Goal: Information Seeking & Learning: Compare options

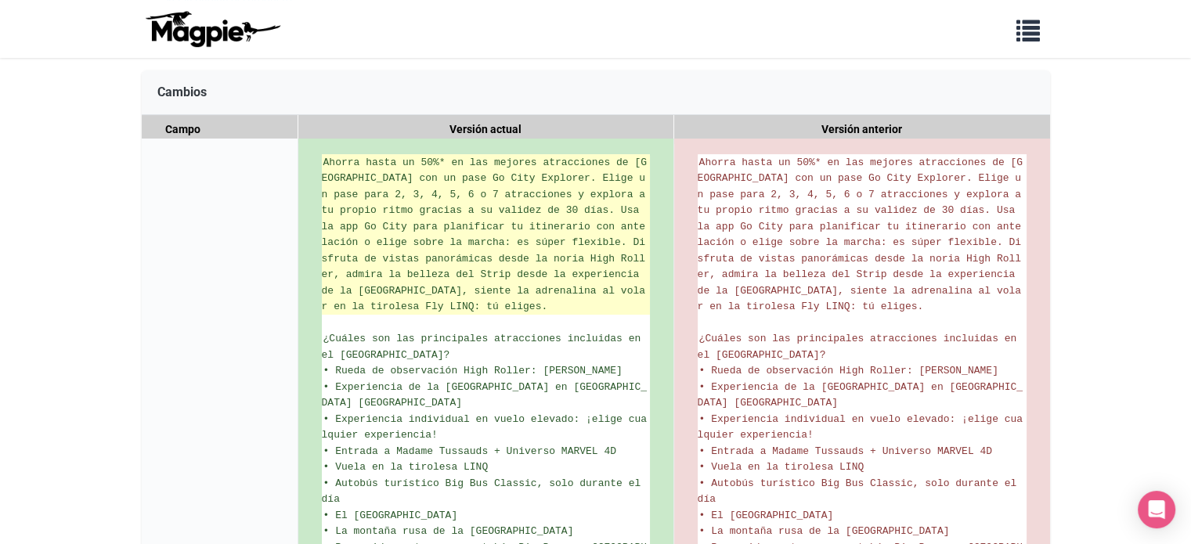
scroll to position [235, 0]
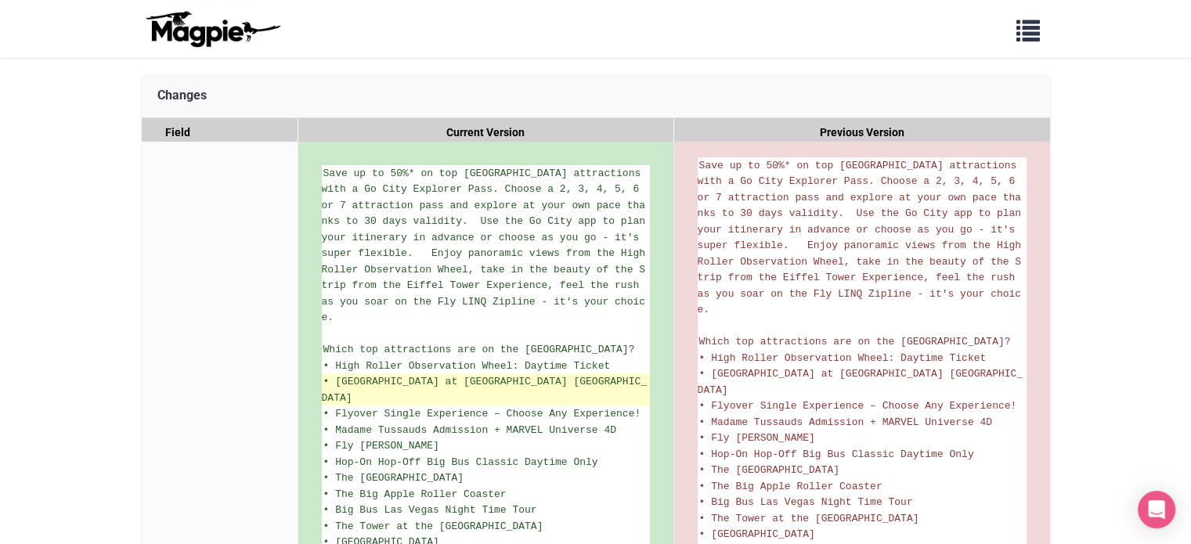
click at [633, 374] on li "• Eiffel Tower Experience at Paris Las Vegas" at bounding box center [486, 390] width 328 height 32
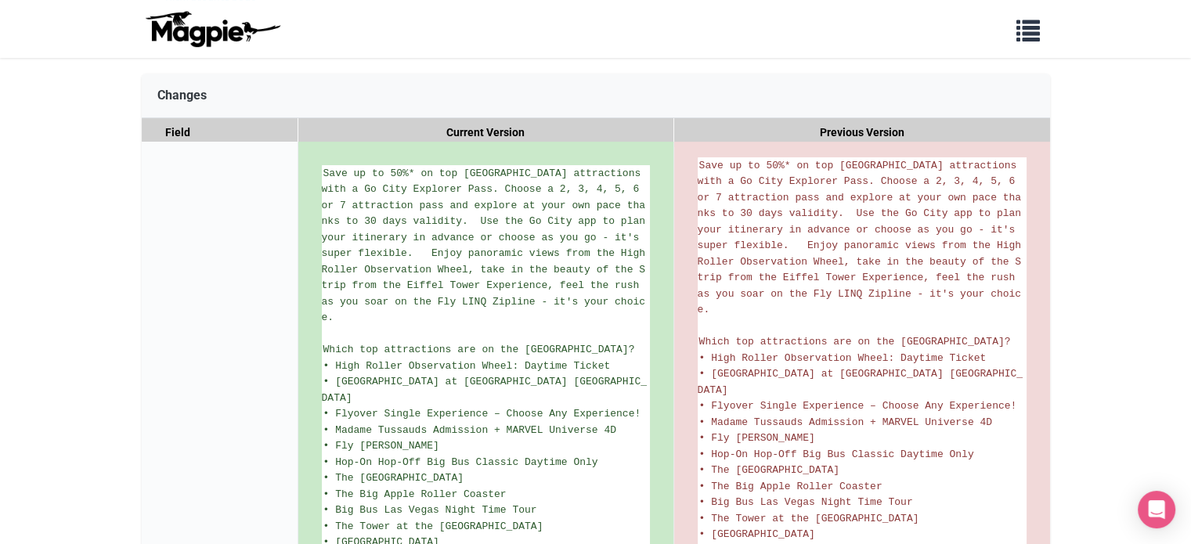
drag, startPoint x: 633, startPoint y: 350, endPoint x: 1034, endPoint y: 203, distance: 427.3
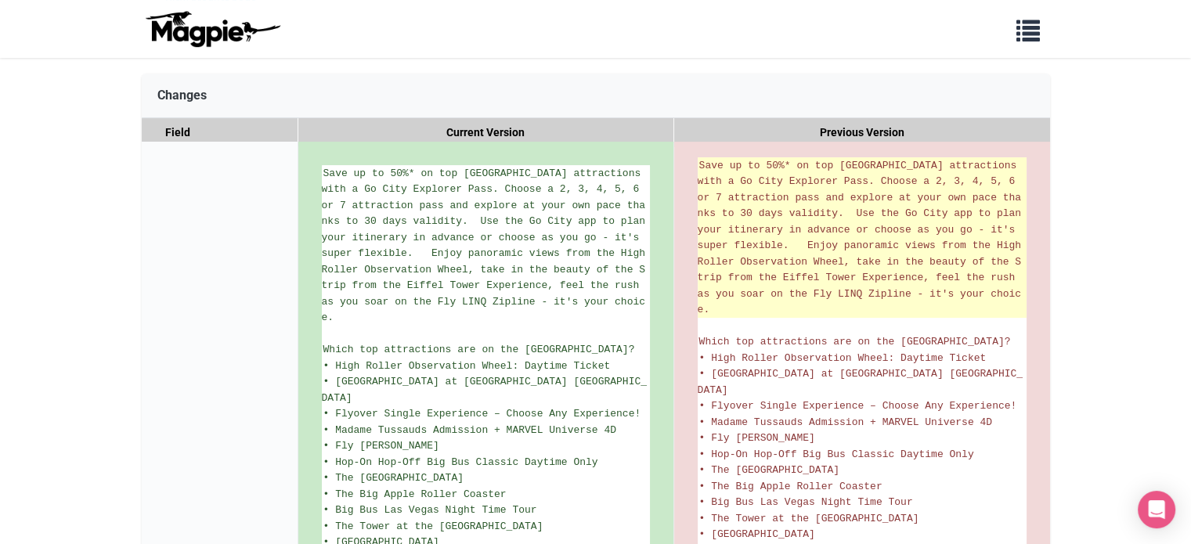
scroll to position [0, 0]
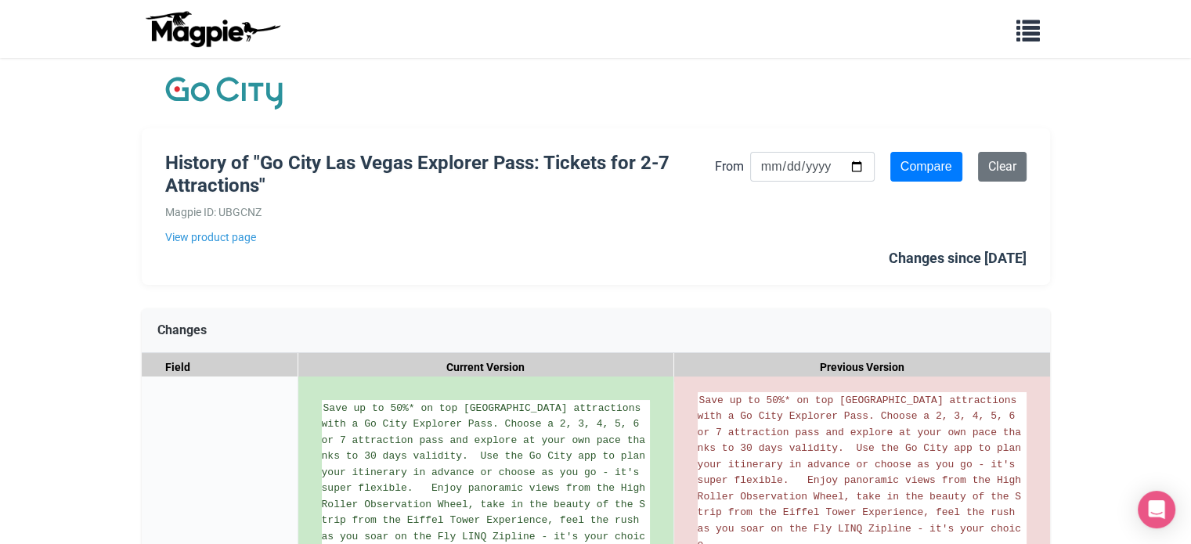
click at [508, 252] on div "History of "Go City Las Vegas Explorer Pass: Tickets for 2-7 Attractions" Magpi…" at bounding box center [596, 206] width 909 height 157
click at [682, 243] on link "View product page" at bounding box center [440, 237] width 550 height 17
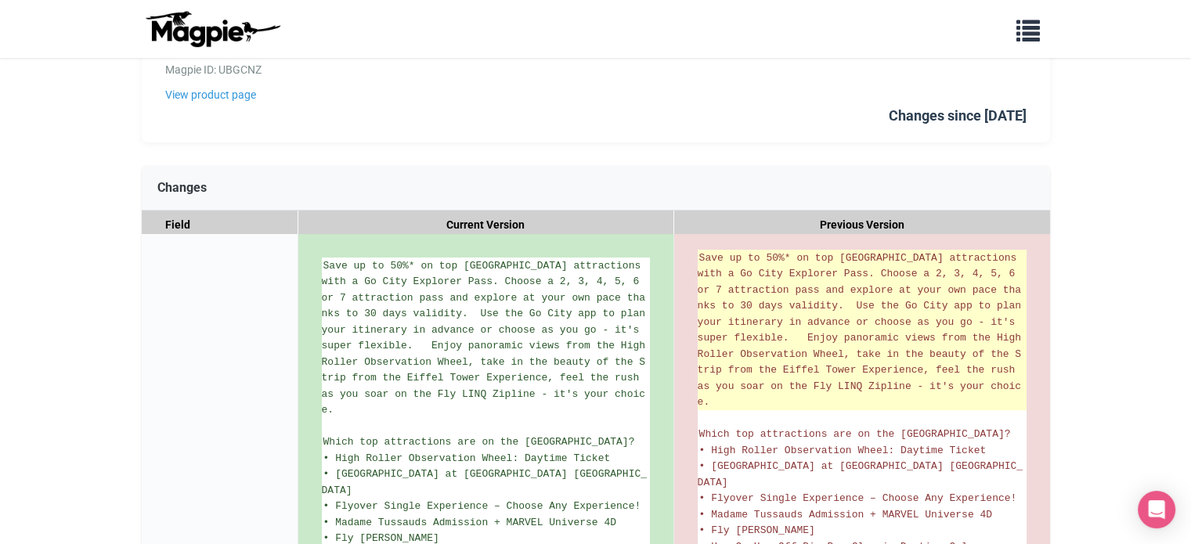
scroll to position [157, 0]
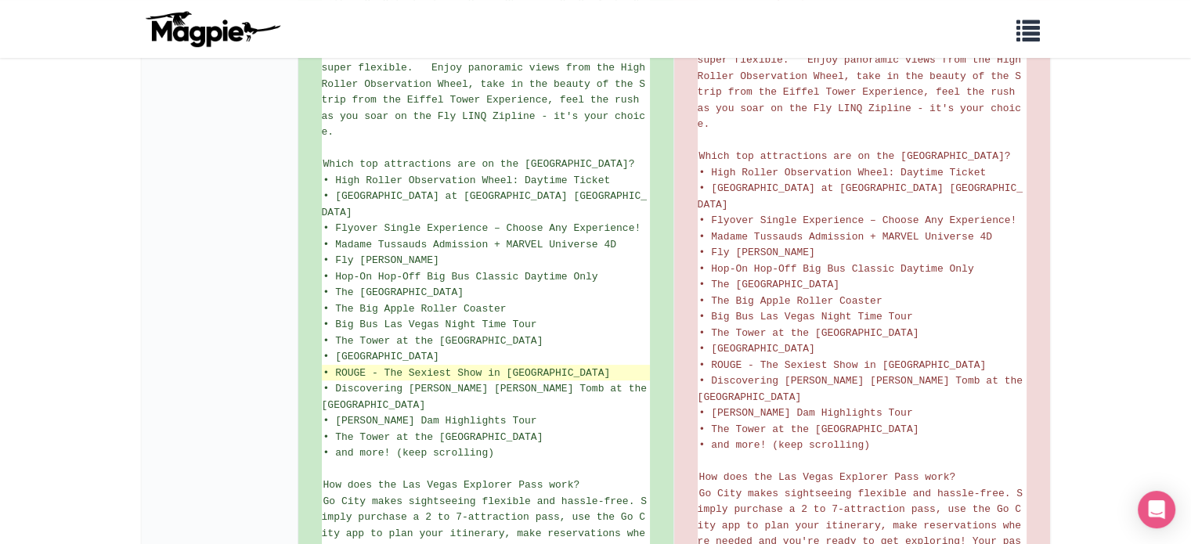
scroll to position [414, 0]
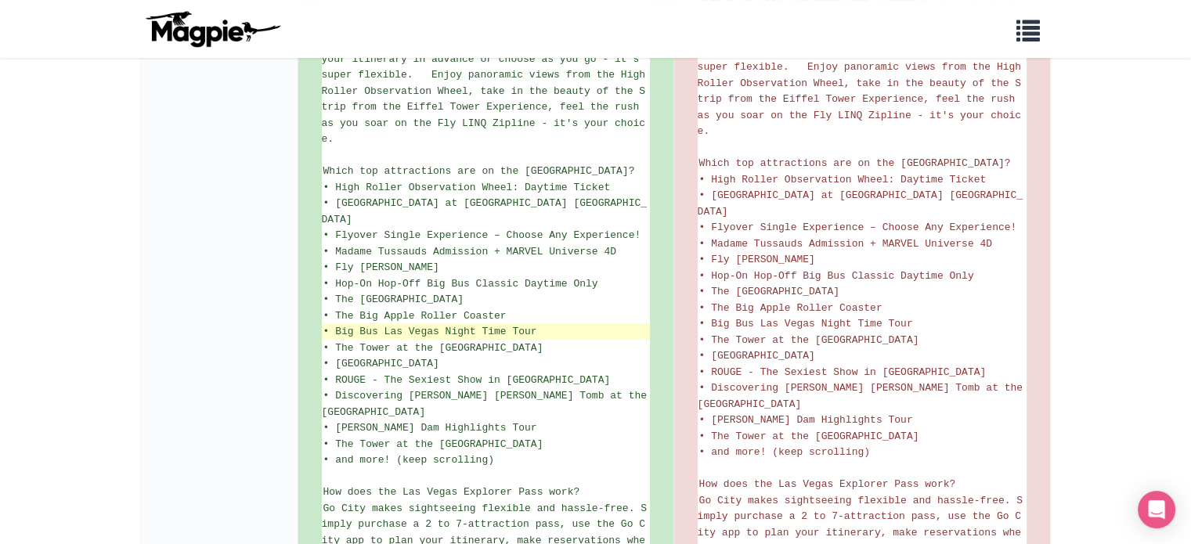
click at [410, 326] on span "• Big Bus Las Vegas Night Time Tour" at bounding box center [431, 332] width 214 height 12
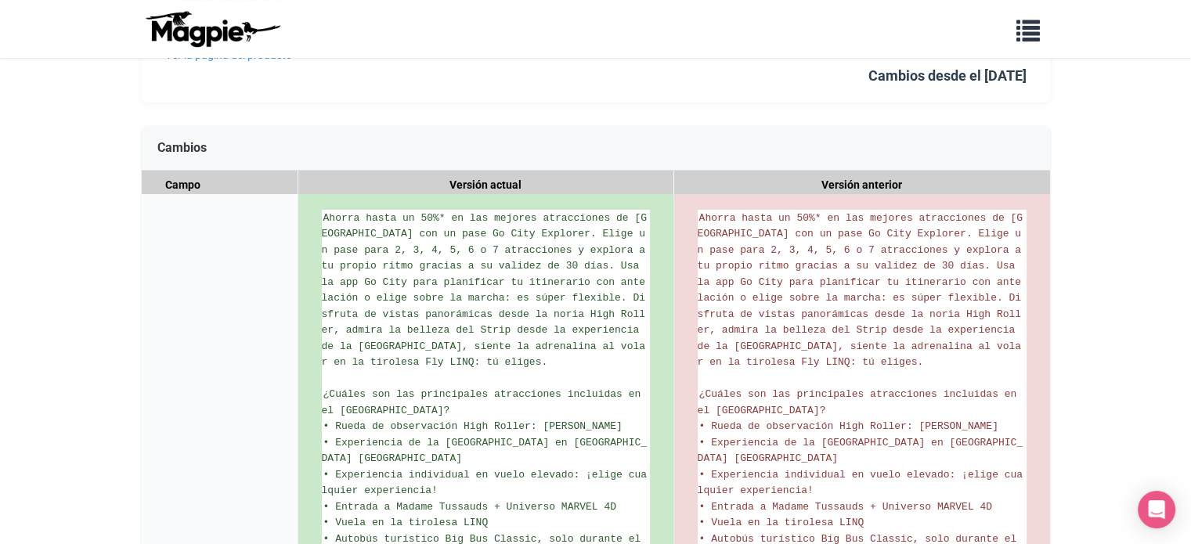
scroll to position [178, 0]
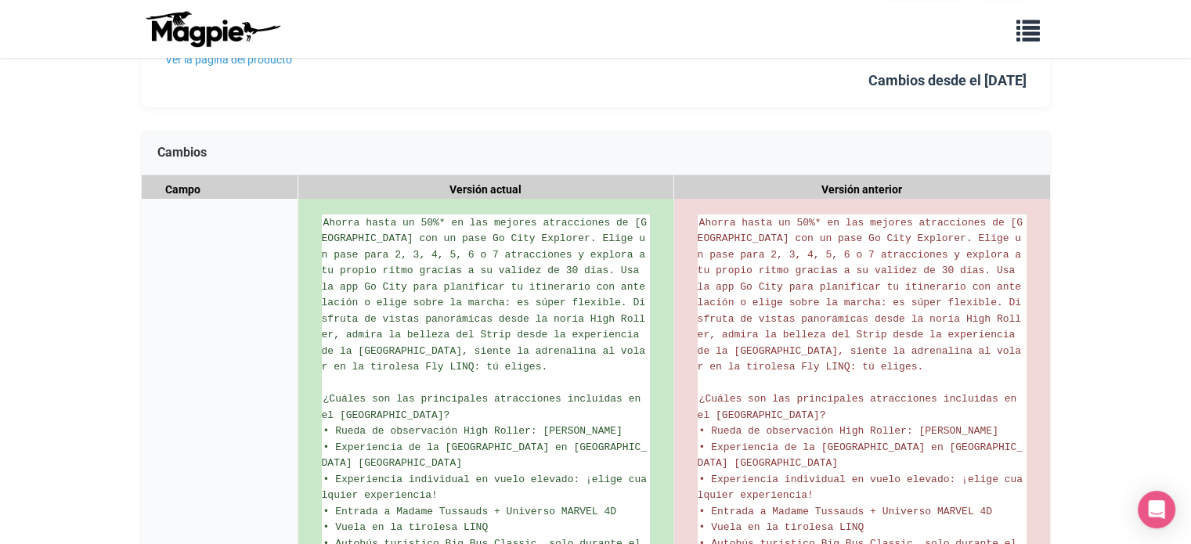
click at [426, 132] on div "Cambios" at bounding box center [596, 153] width 909 height 45
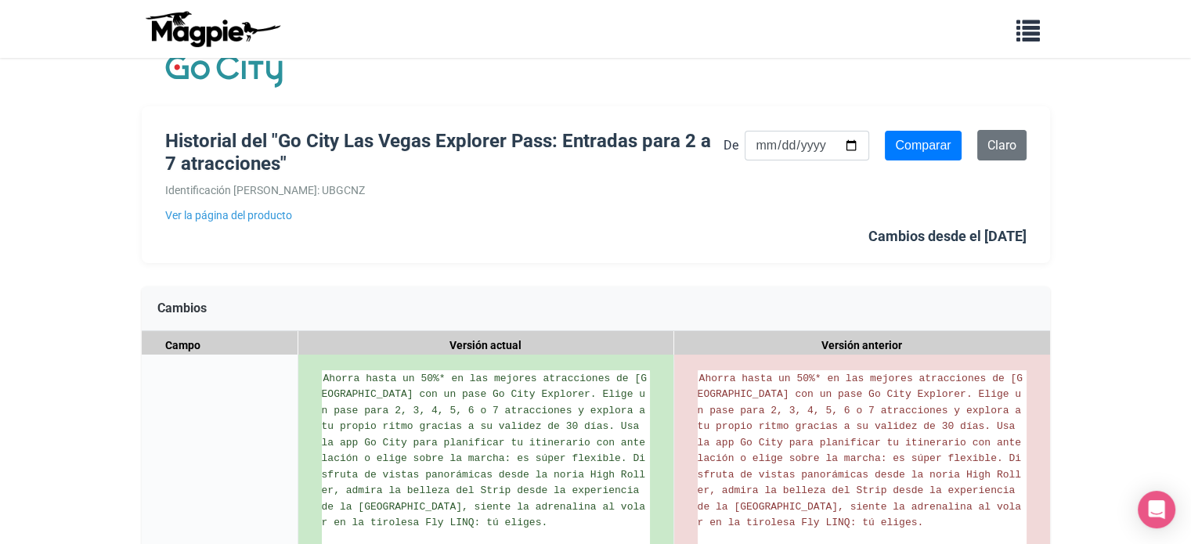
scroll to position [21, 0]
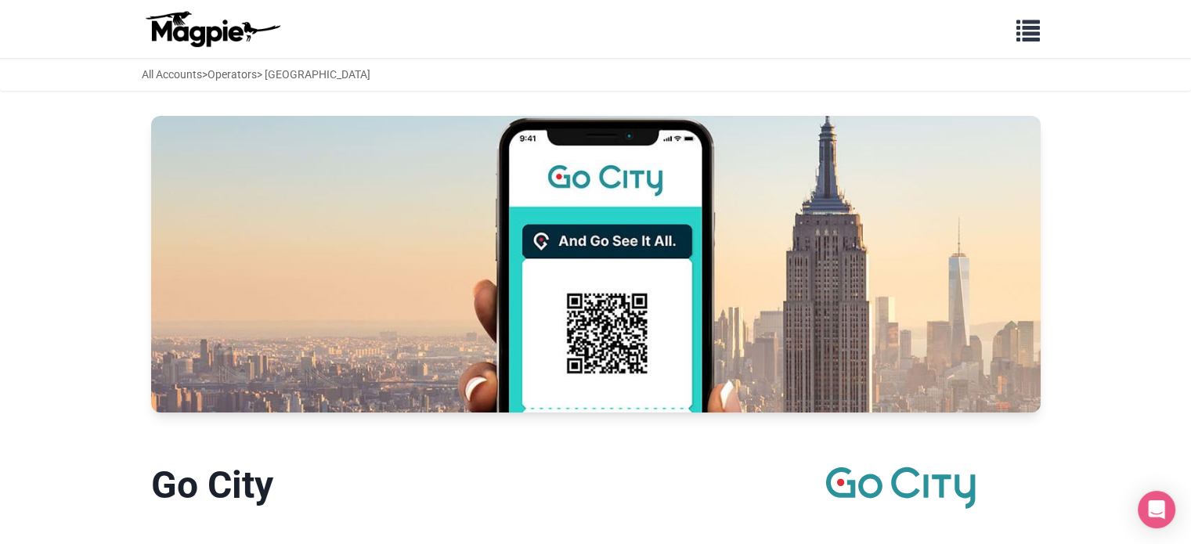
click at [1029, 49] on div "Problems we solve Products Content Management and Distribution Magpie for Resel…" at bounding box center [596, 28] width 940 height 45
click at [1028, 34] on span "button" at bounding box center [1029, 28] width 24 height 24
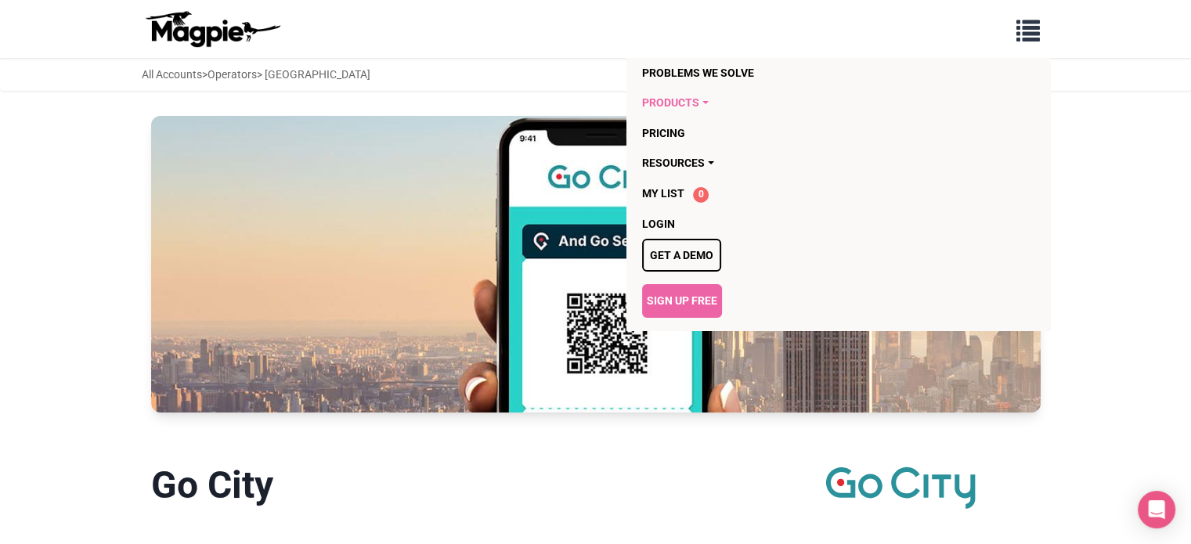
click at [680, 99] on link "Products" at bounding box center [748, 103] width 212 height 30
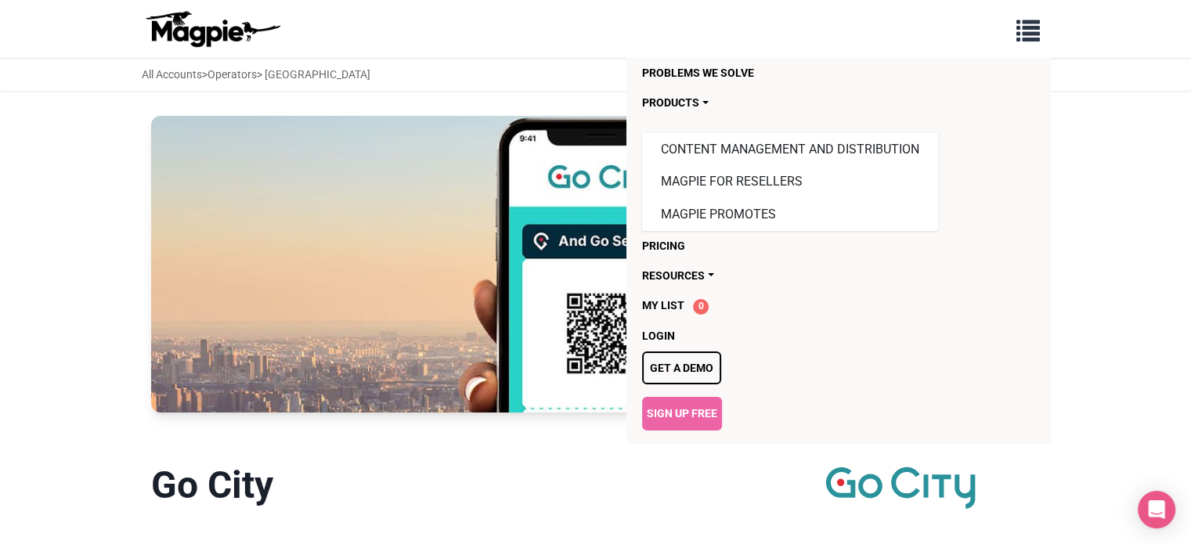
click at [436, 63] on div "All Accounts > Operators > Go City" at bounding box center [595, 74] width 1191 height 33
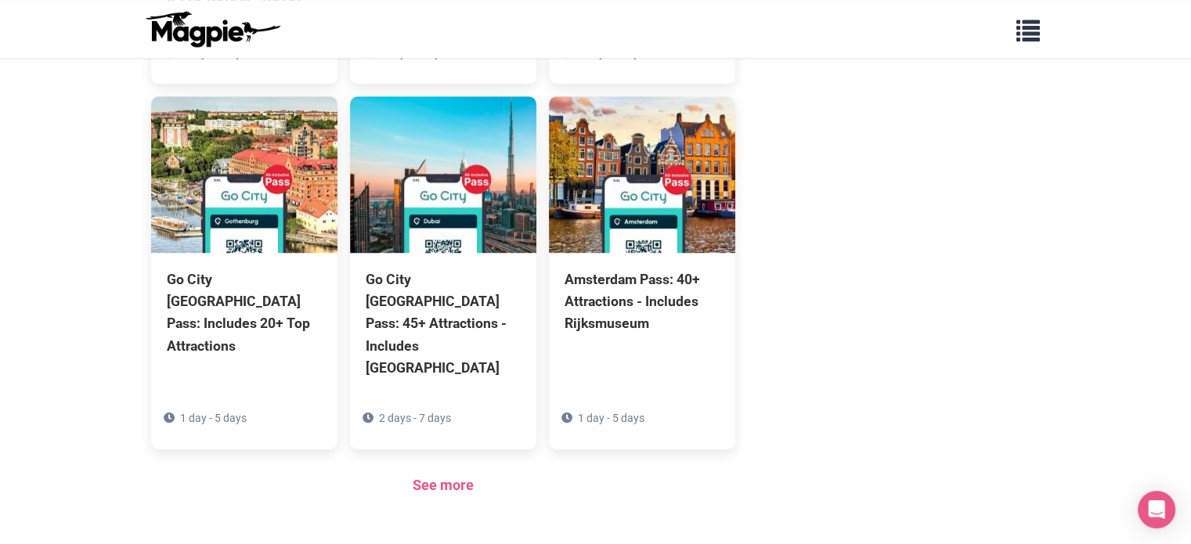
scroll to position [1175, 0]
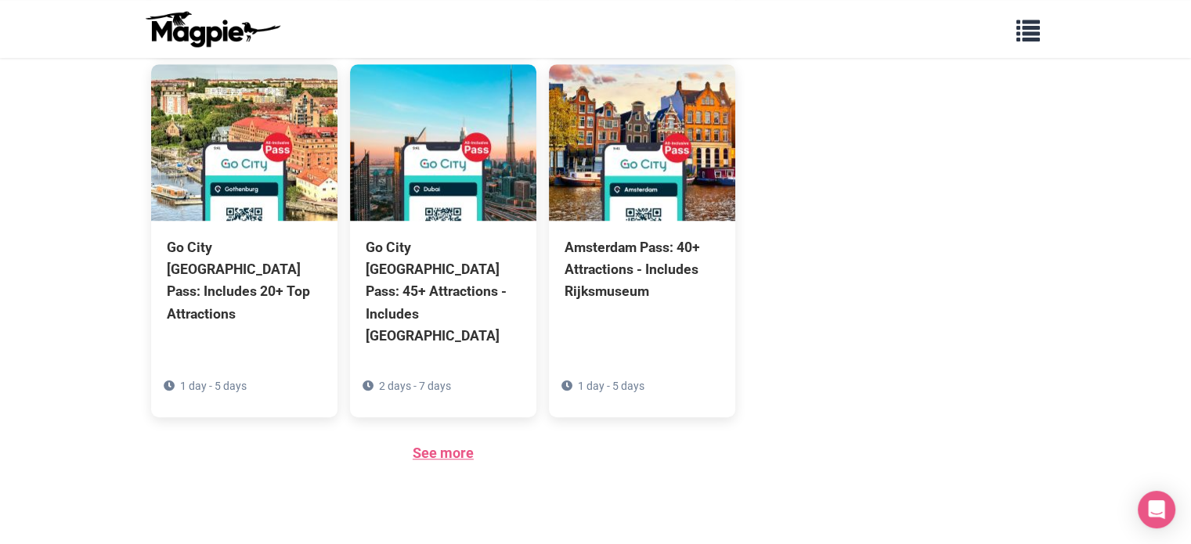
click at [445, 445] on link "See more" at bounding box center [443, 453] width 61 height 16
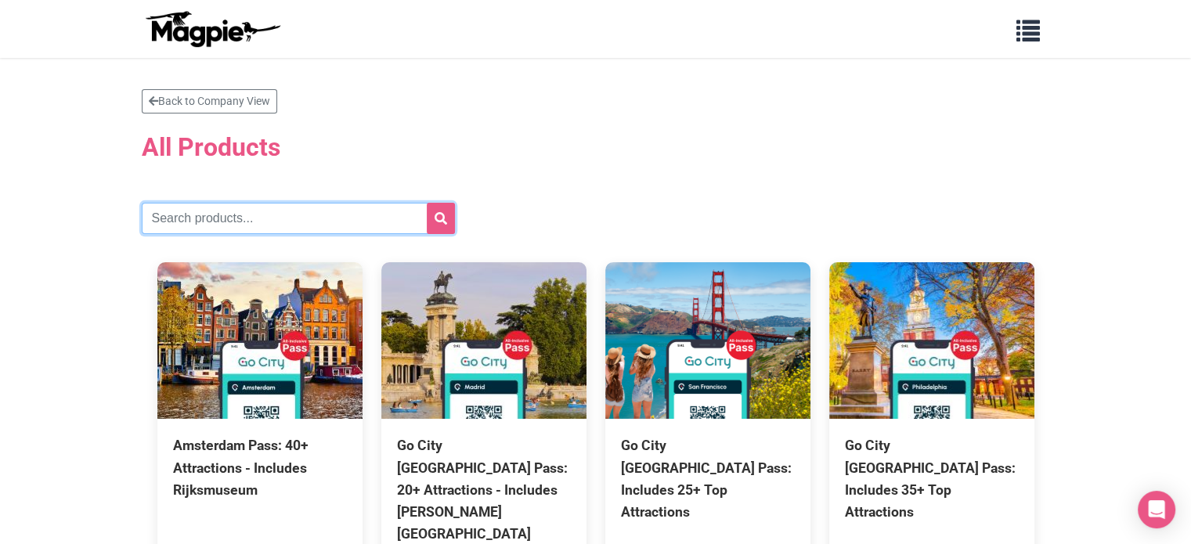
click at [386, 230] on input "text" at bounding box center [298, 218] width 313 height 31
click at [313, 222] on input "text" at bounding box center [298, 218] width 313 height 31
paste input "Las Vegas All-Inclusive Pass"
click at [233, 219] on input "Las Vegas All-Inclusive Pass" at bounding box center [298, 218] width 313 height 31
type input "Las Vegas All-Inclusive Pass"
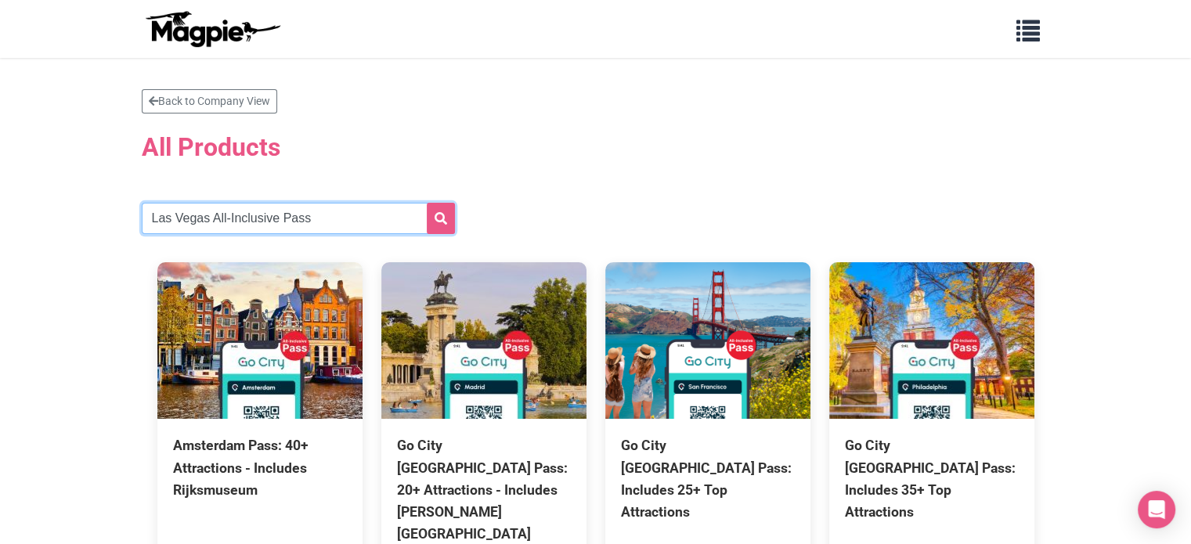
click at [427, 203] on button "submit" at bounding box center [441, 218] width 28 height 31
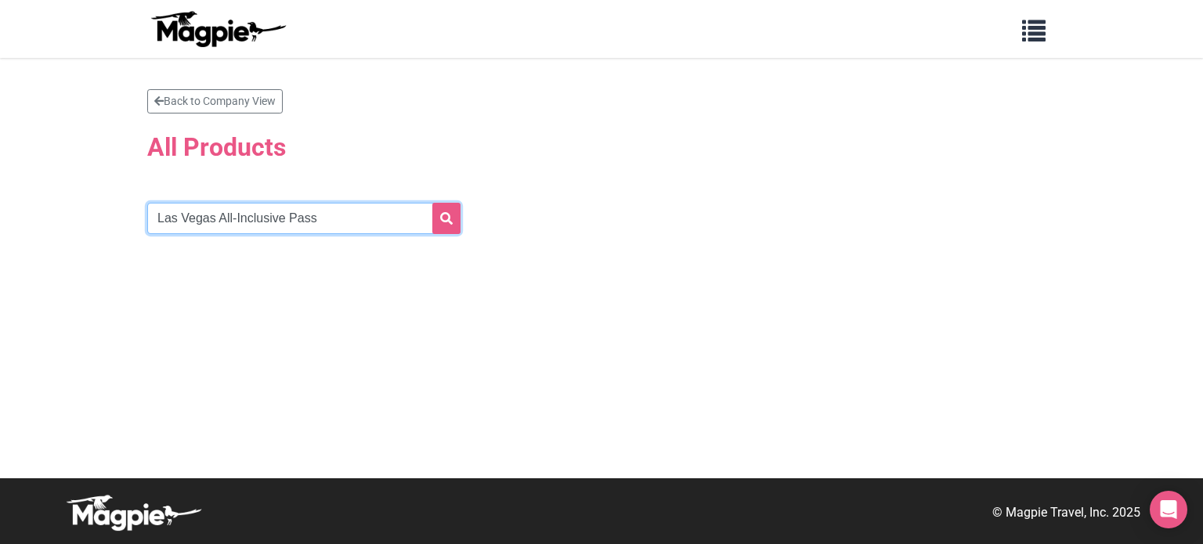
click at [234, 217] on input "Las Vegas All-Inclusive Pass" at bounding box center [303, 218] width 313 height 31
type input "Las Vegas All Inclusive Pass"
click at [432, 203] on button "submit" at bounding box center [446, 218] width 28 height 31
drag, startPoint x: 213, startPoint y: 219, endPoint x: 567, endPoint y: 244, distance: 355.0
click at [567, 244] on section "Back to Company View All Products Las Vegas All Inclusive Pass" at bounding box center [601, 183] width 909 height 189
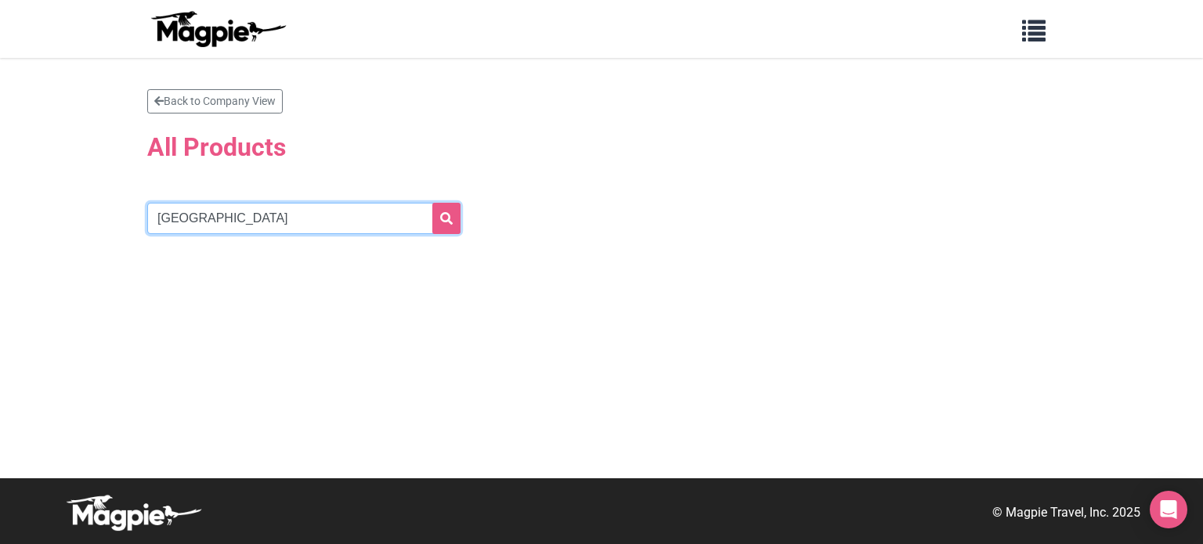
type input "[GEOGRAPHIC_DATA]"
click at [432, 203] on button "submit" at bounding box center [446, 218] width 28 height 31
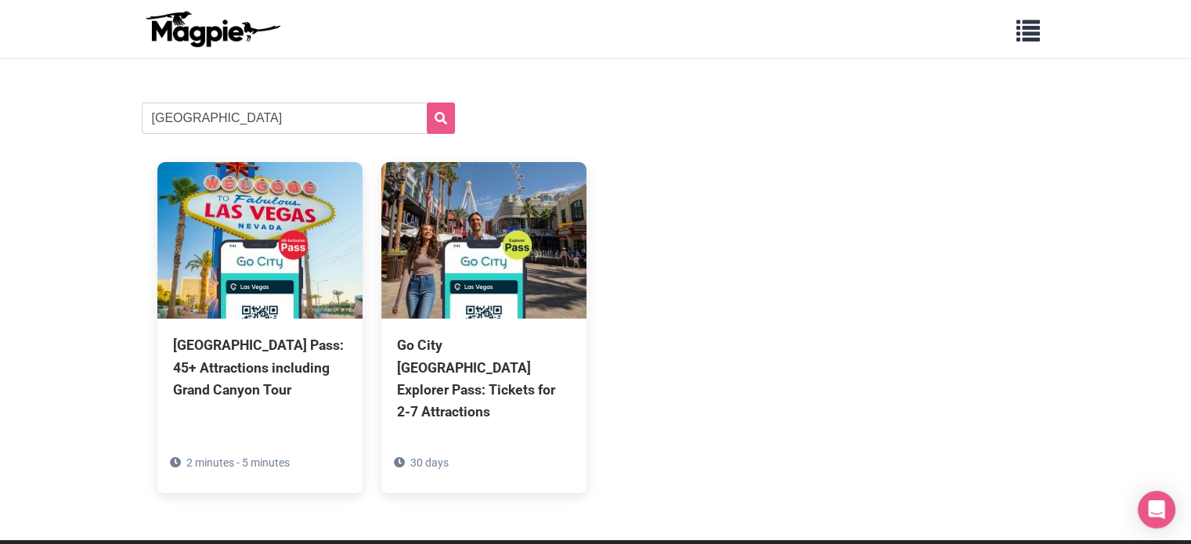
scroll to position [139, 0]
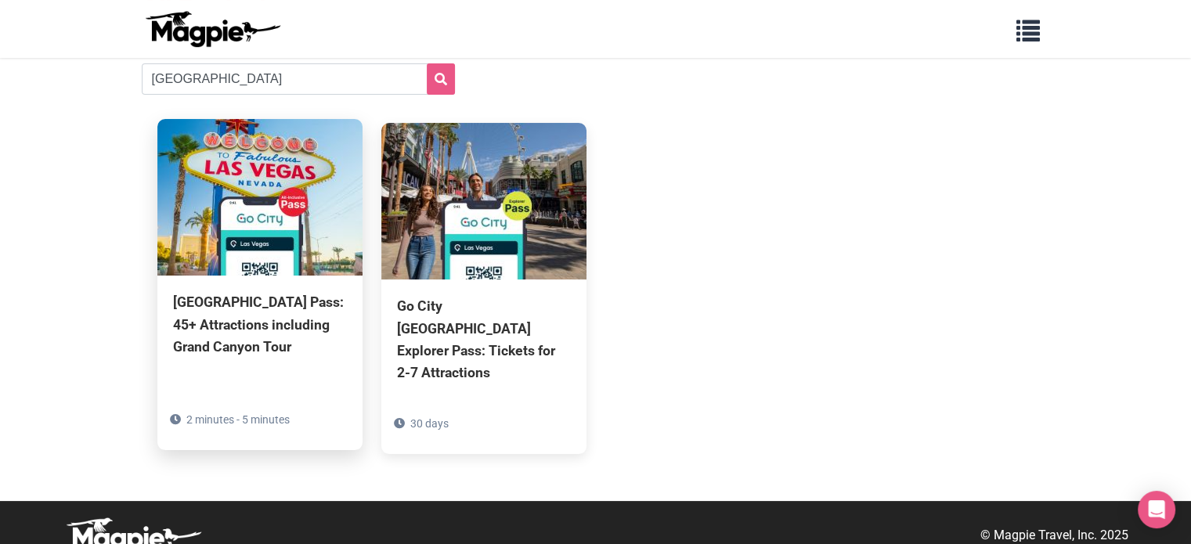
click at [248, 334] on div "Las Vegas Pass: 45+ Attractions including Grand Canyon Tour" at bounding box center [260, 324] width 174 height 66
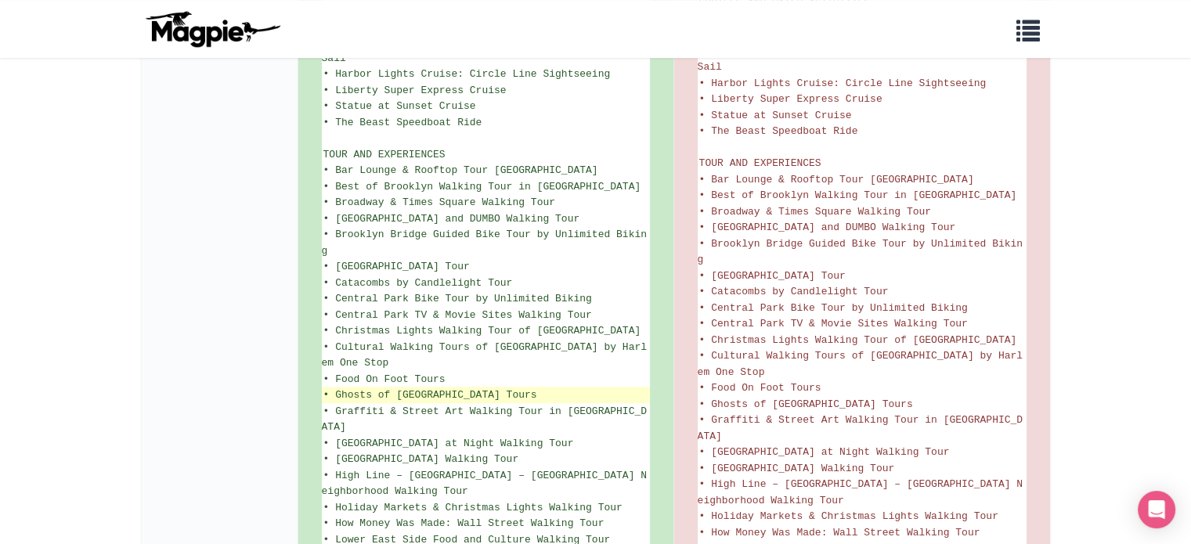
scroll to position [1097, 0]
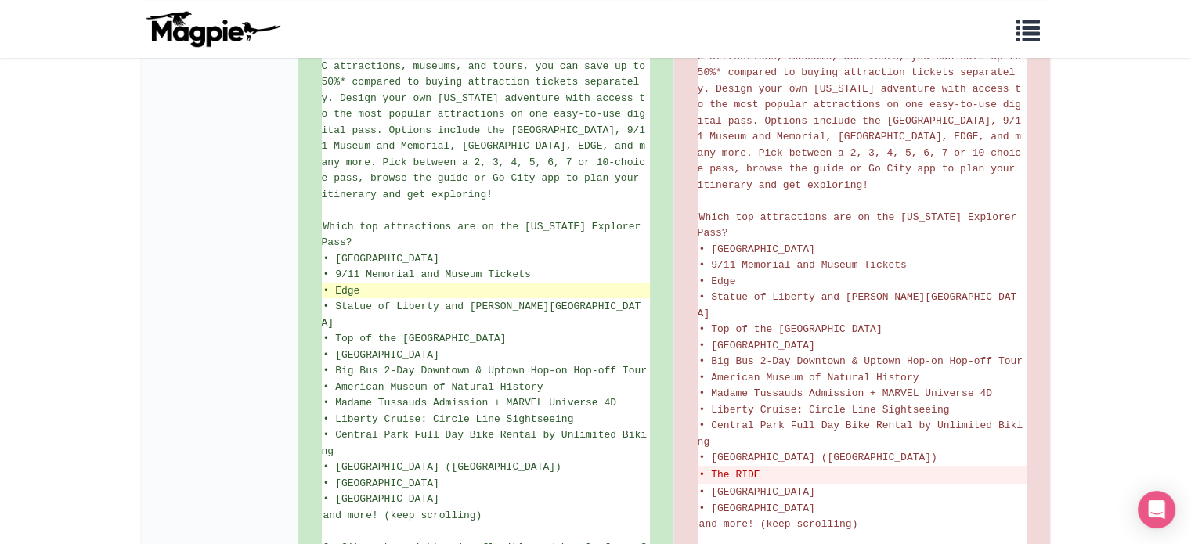
scroll to position [425, 0]
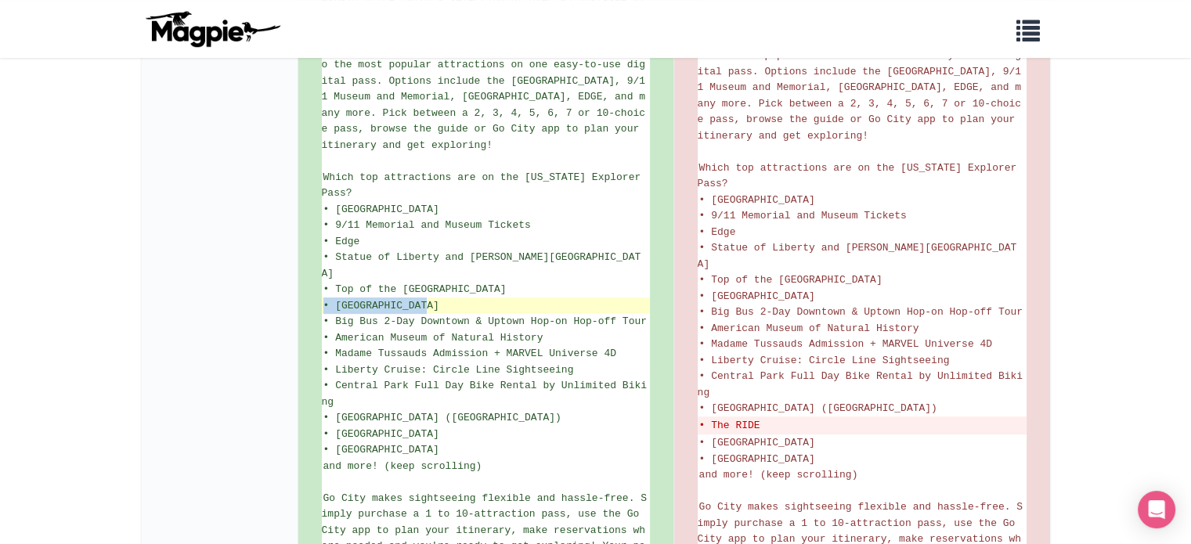
drag, startPoint x: 472, startPoint y: 287, endPoint x: 425, endPoint y: 284, distance: 46.3
click at [425, 298] on li "• [GEOGRAPHIC_DATA]" at bounding box center [486, 306] width 328 height 16
click at [486, 298] on li "• [GEOGRAPHIC_DATA]" at bounding box center [486, 306] width 328 height 16
drag, startPoint x: 475, startPoint y: 289, endPoint x: 427, endPoint y: 286, distance: 47.9
click at [427, 298] on li "• [GEOGRAPHIC_DATA]" at bounding box center [486, 306] width 328 height 16
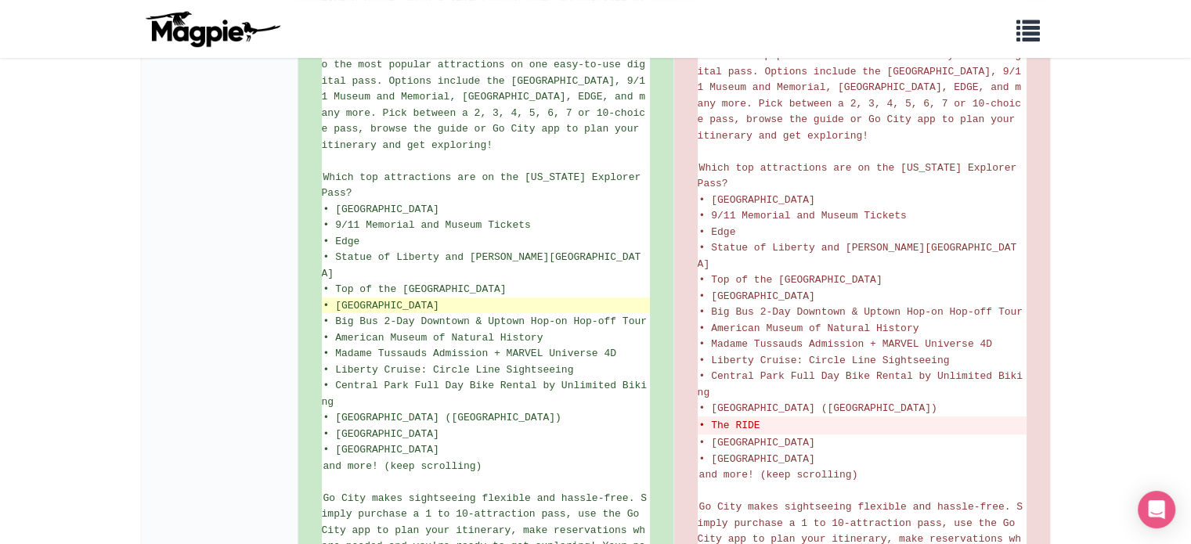
click at [454, 298] on li "• [GEOGRAPHIC_DATA]" at bounding box center [486, 306] width 328 height 16
drag, startPoint x: 338, startPoint y: 287, endPoint x: 373, endPoint y: 284, distance: 34.6
click at [373, 300] on span "• [GEOGRAPHIC_DATA]" at bounding box center [382, 306] width 116 height 12
click at [345, 300] on span "• [GEOGRAPHIC_DATA]" at bounding box center [382, 306] width 116 height 12
click at [335, 300] on span "• [GEOGRAPHIC_DATA]" at bounding box center [382, 306] width 116 height 12
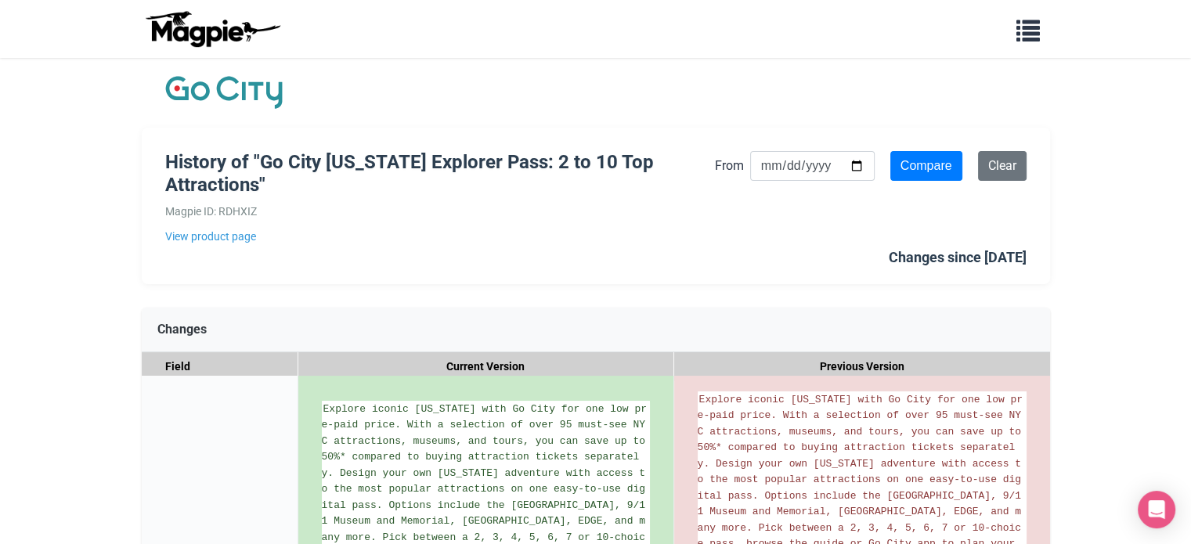
scroll to position [0, 0]
click at [240, 242] on link "View product page" at bounding box center [440, 237] width 550 height 17
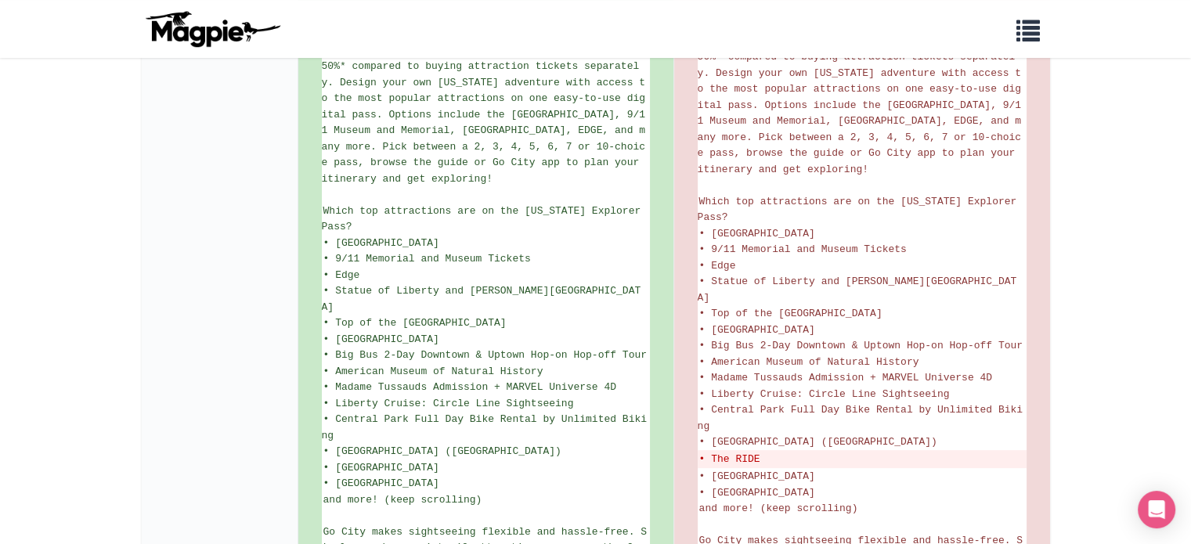
scroll to position [470, 0]
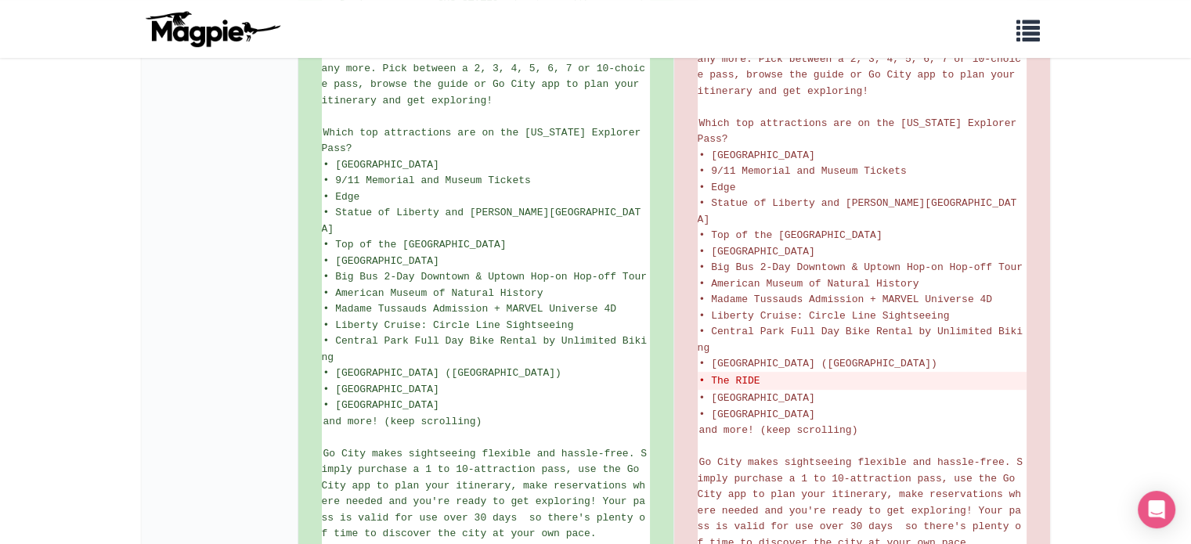
click at [889, 21] on div "Problems we solve Products Content Management and Distribution Magpie for Resel…" at bounding box center [596, 28] width 940 height 45
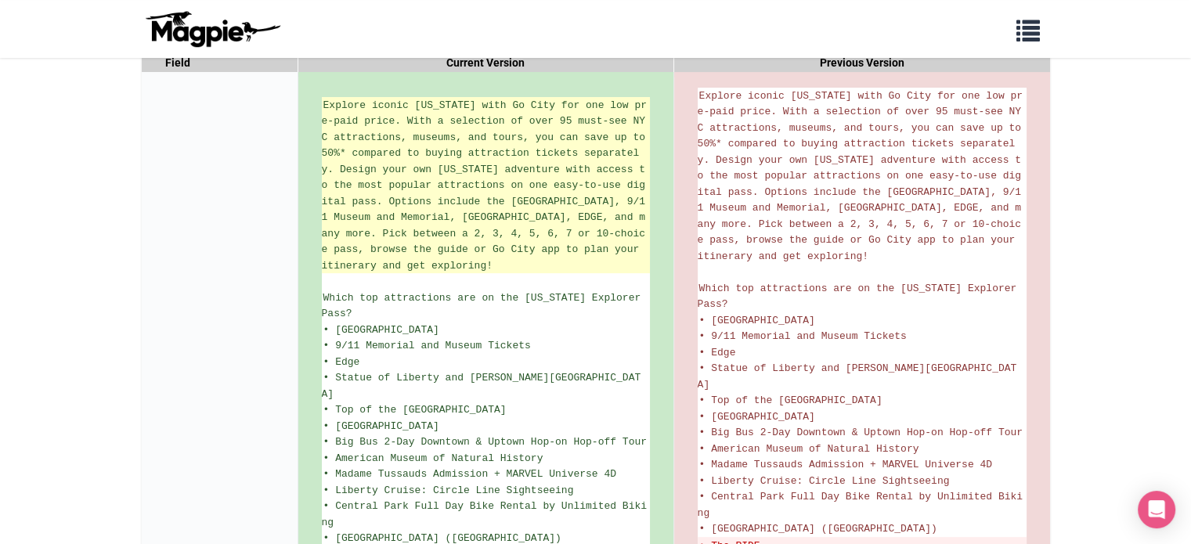
scroll to position [304, 0]
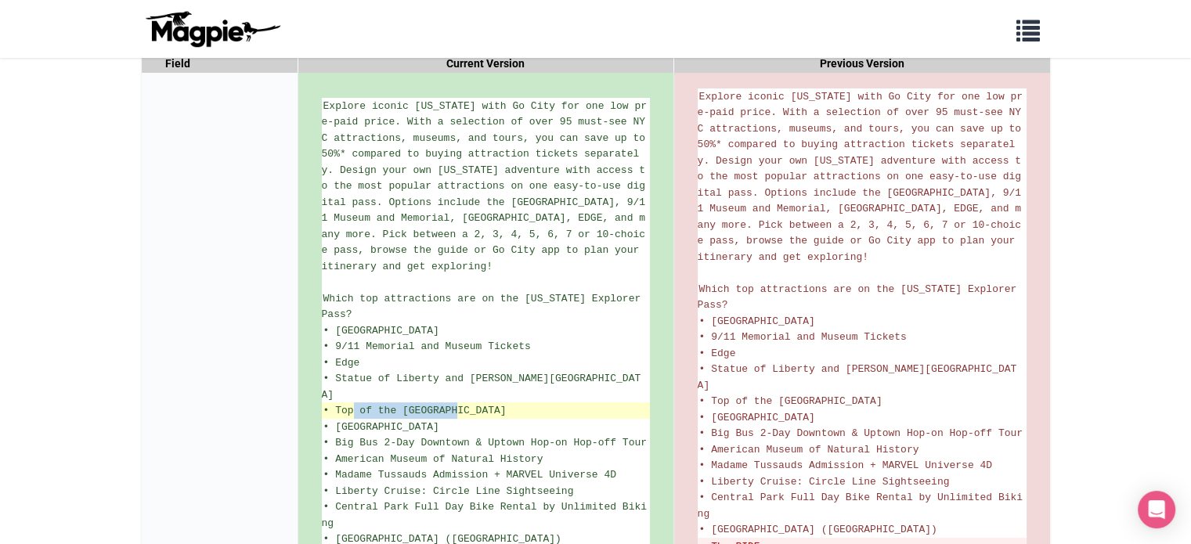
drag, startPoint x: 353, startPoint y: 390, endPoint x: 456, endPoint y: 394, distance: 103.5
click at [456, 405] on span "• Top of the [GEOGRAPHIC_DATA]" at bounding box center [415, 411] width 183 height 12
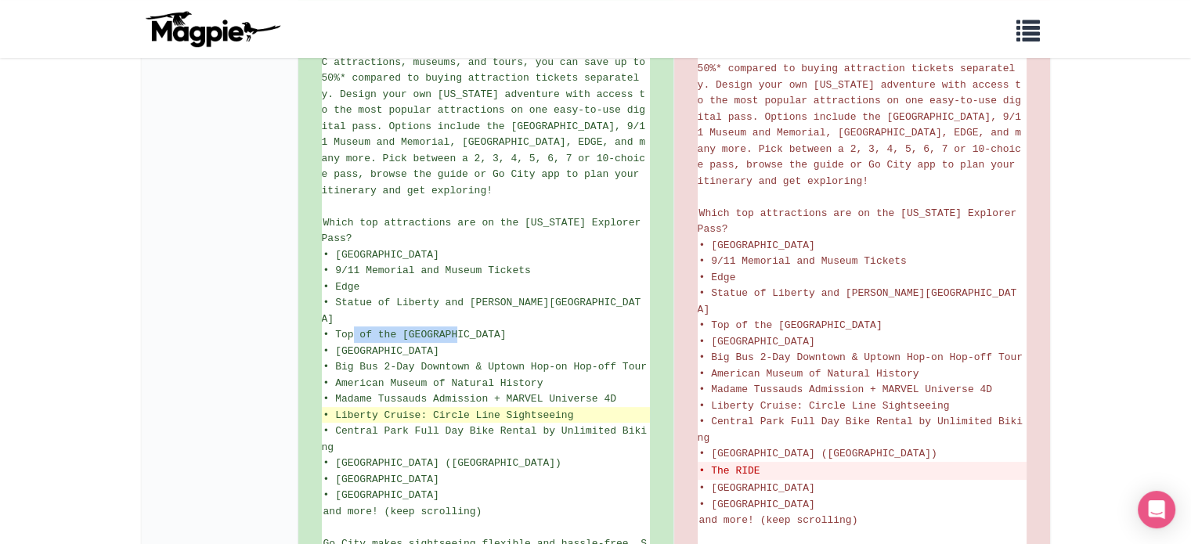
scroll to position [382, 0]
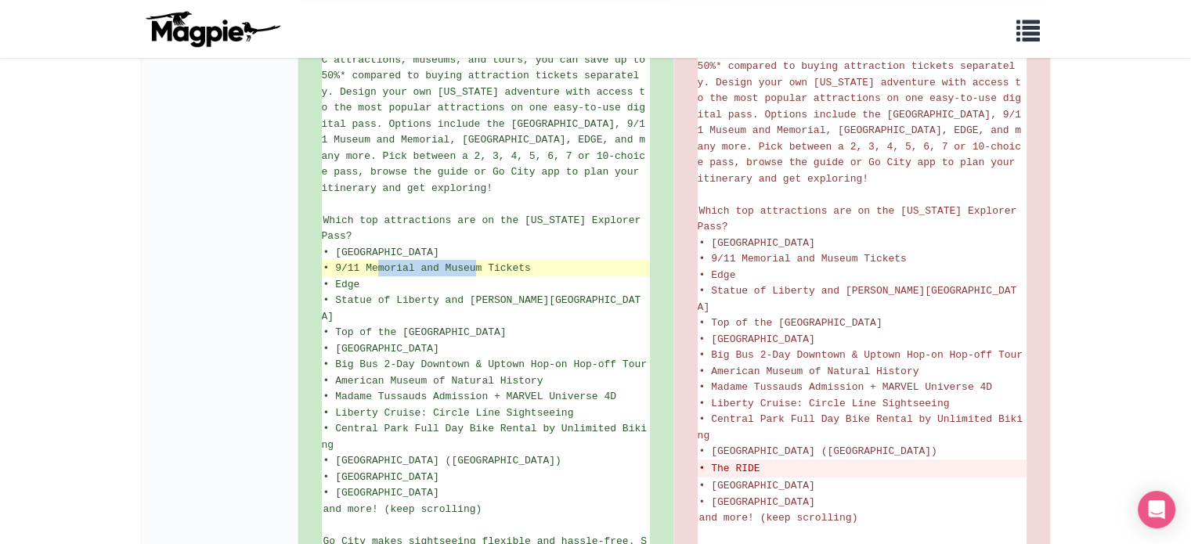
drag, startPoint x: 376, startPoint y: 267, endPoint x: 476, endPoint y: 269, distance: 100.3
click at [476, 269] on span "• 9/11 Memorial and Museum Tickets" at bounding box center [428, 268] width 208 height 12
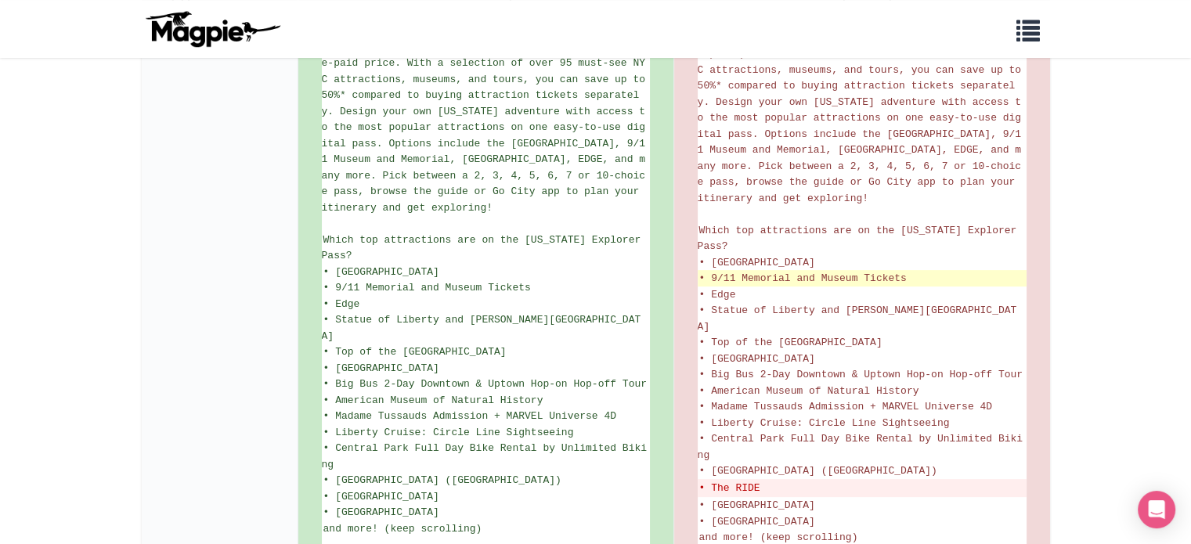
scroll to position [405, 0]
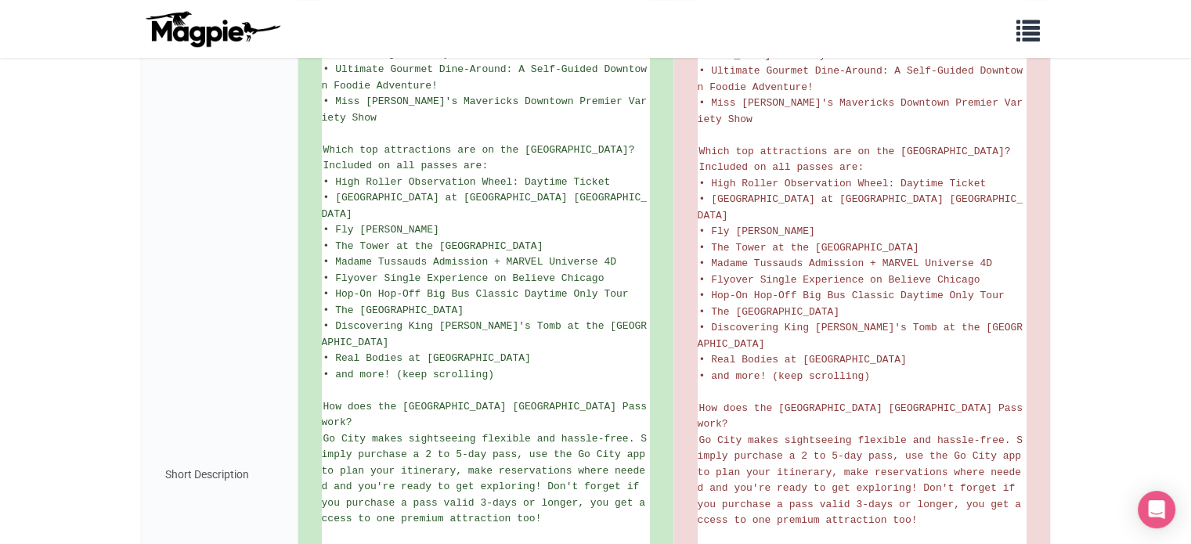
scroll to position [627, 0]
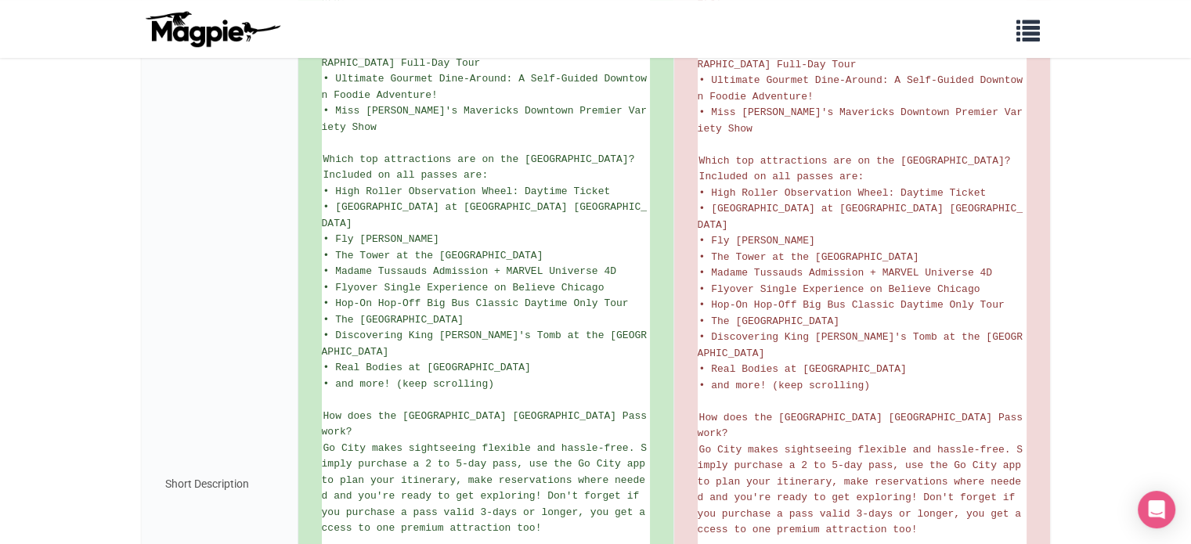
click at [1150, 244] on body "Problems we solve Products Content Management and Distribution Magpie for Resel…" at bounding box center [595, 335] width 1191 height 1925
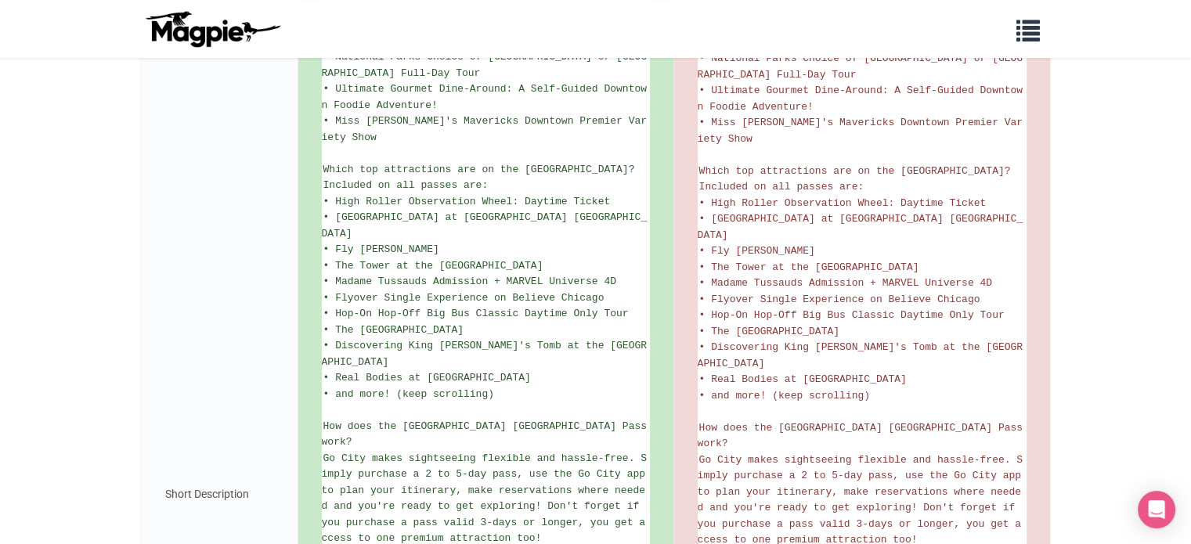
scroll to position [1082, 0]
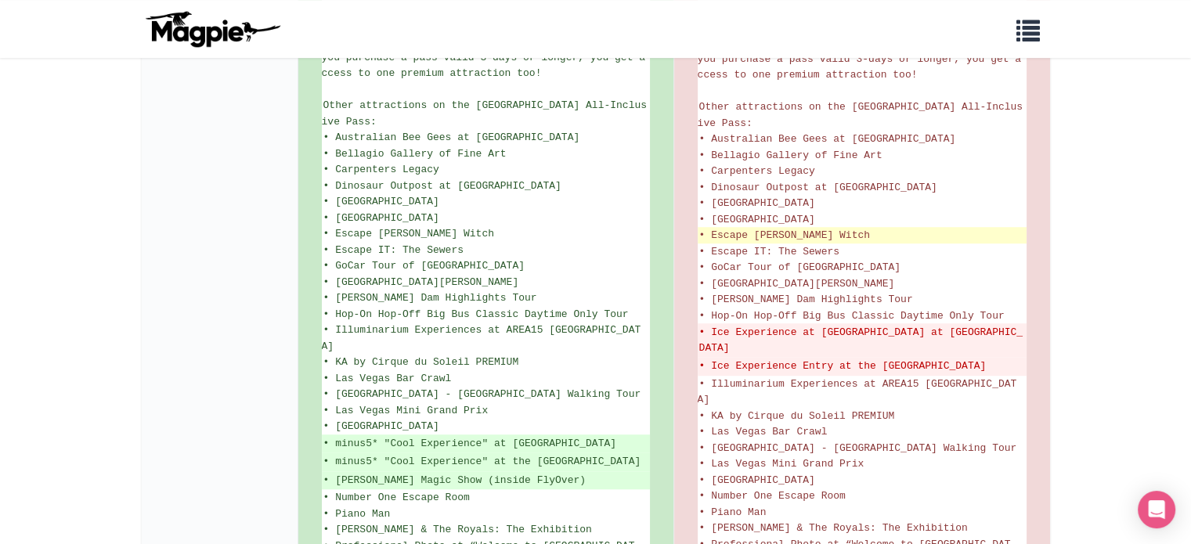
click at [974, 227] on li "• Escape [PERSON_NAME] Witch" at bounding box center [862, 235] width 329 height 16
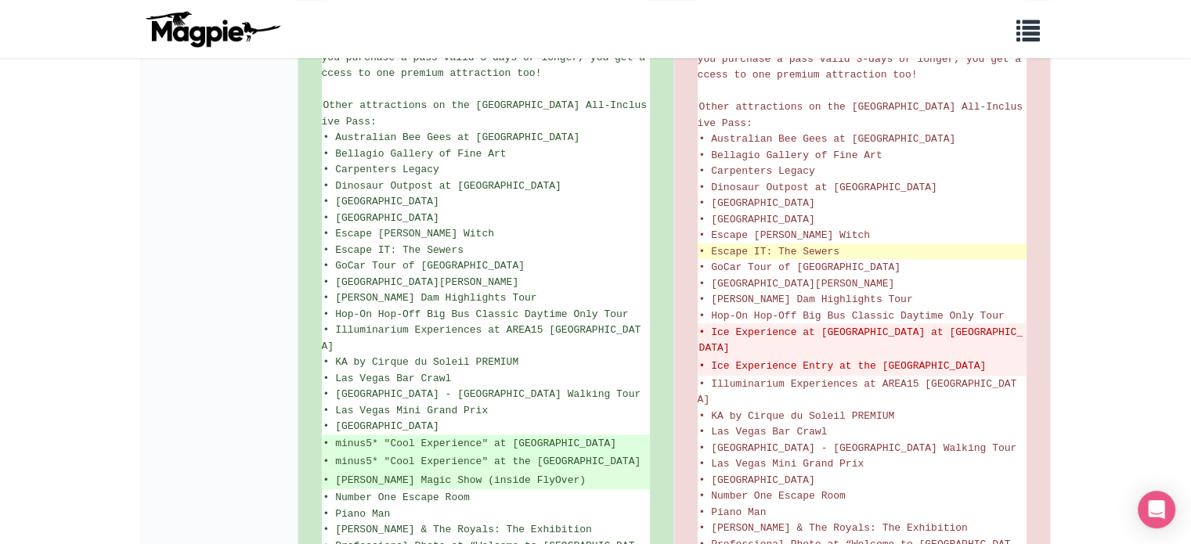
click at [882, 244] on li "• Escape IT: The Sewers" at bounding box center [862, 252] width 329 height 16
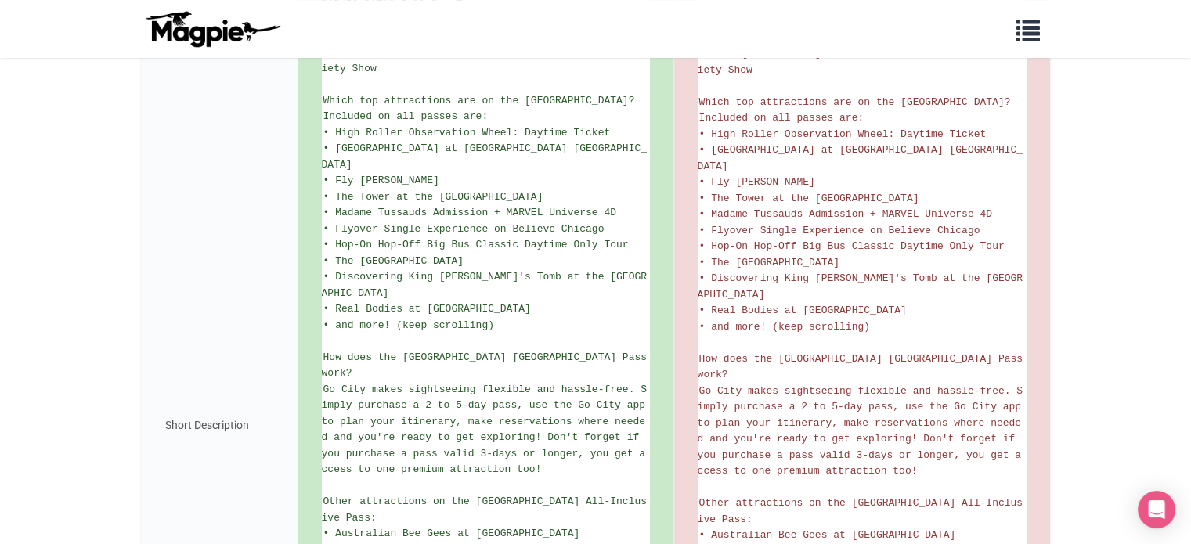
scroll to position [319, 0]
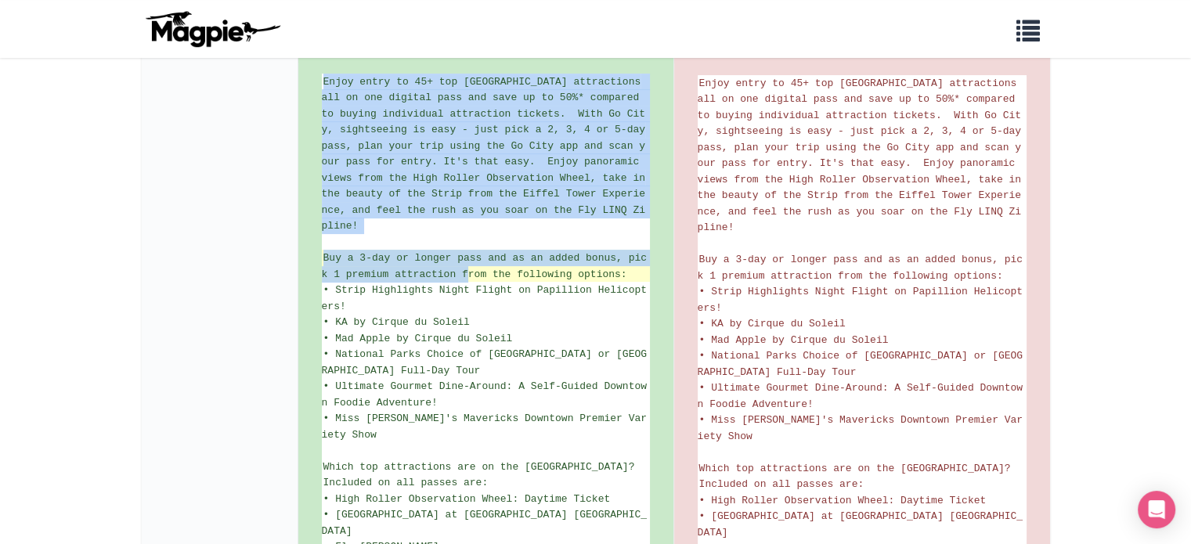
drag, startPoint x: 320, startPoint y: 237, endPoint x: 468, endPoint y: 258, distance: 149.4
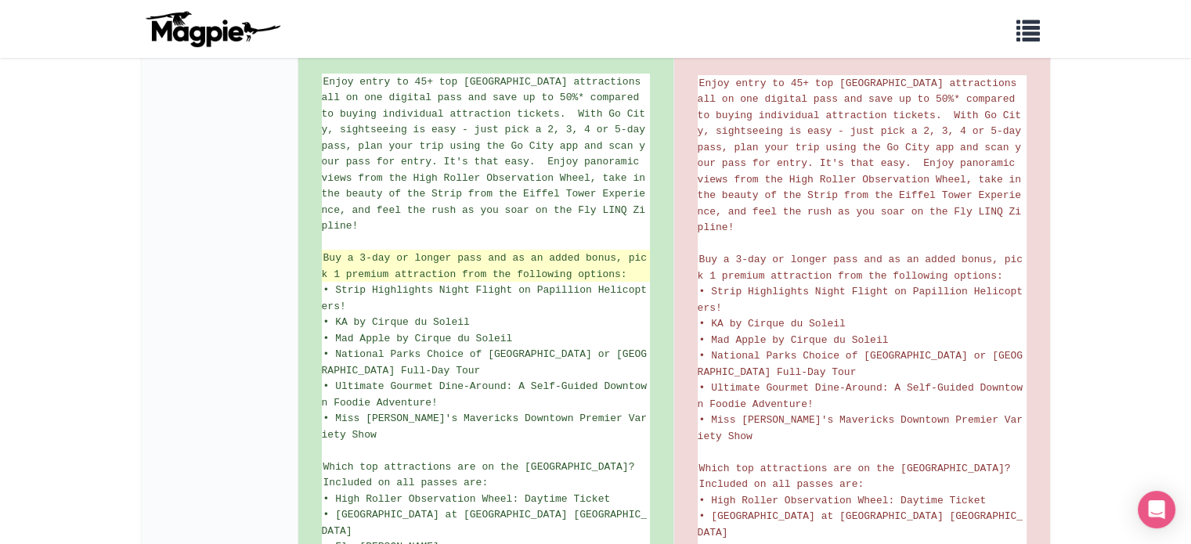
click at [476, 259] on span "Buy a 3-day or longer pass and as an added bonus, pick 1 premium attraction fro…" at bounding box center [484, 266] width 325 height 28
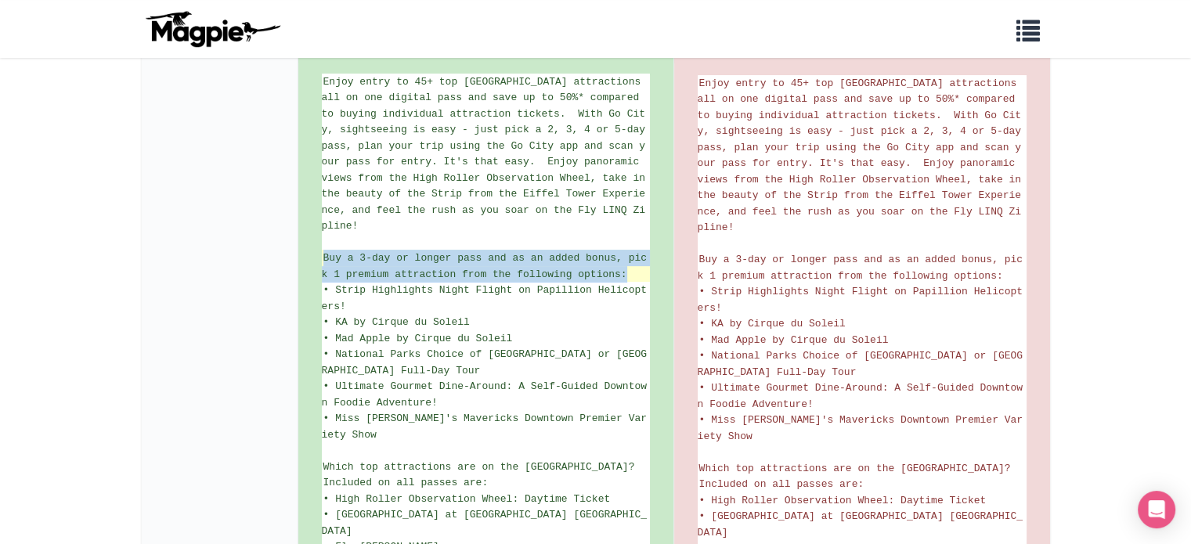
drag, startPoint x: 326, startPoint y: 244, endPoint x: 624, endPoint y: 257, distance: 298.7
click at [624, 257] on span "Buy a 3-day or longer pass and as an added bonus, pick 1 premium attraction fro…" at bounding box center [484, 266] width 325 height 28
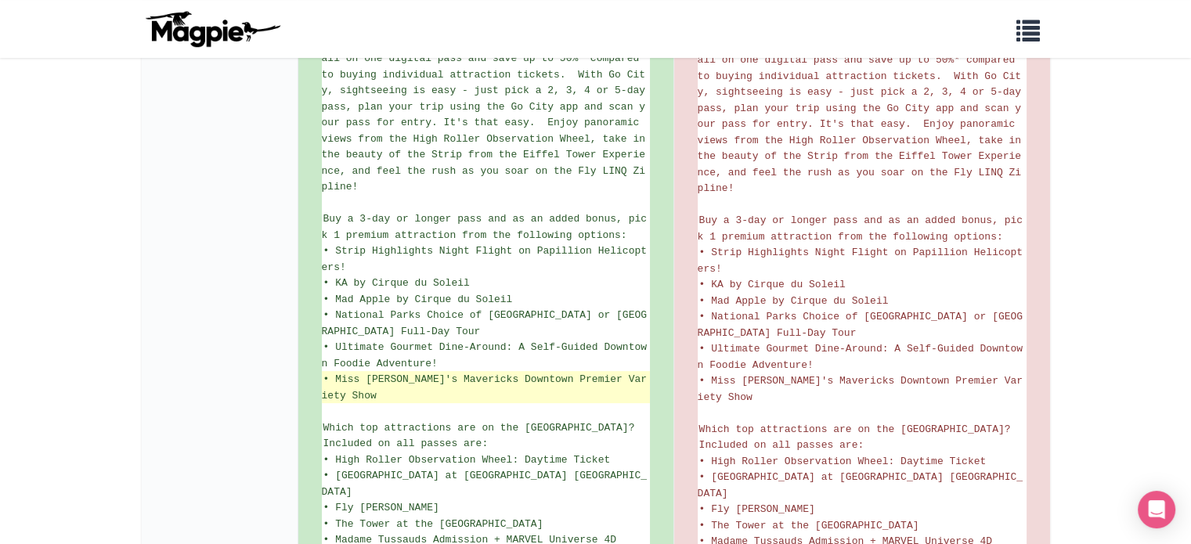
scroll to position [313, 0]
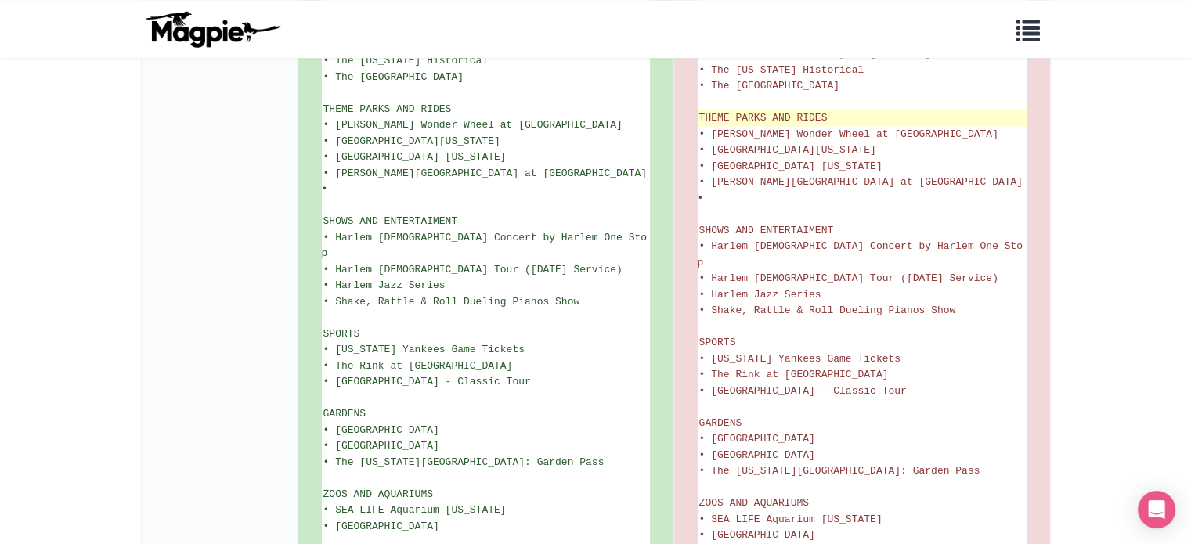
scroll to position [2304, 0]
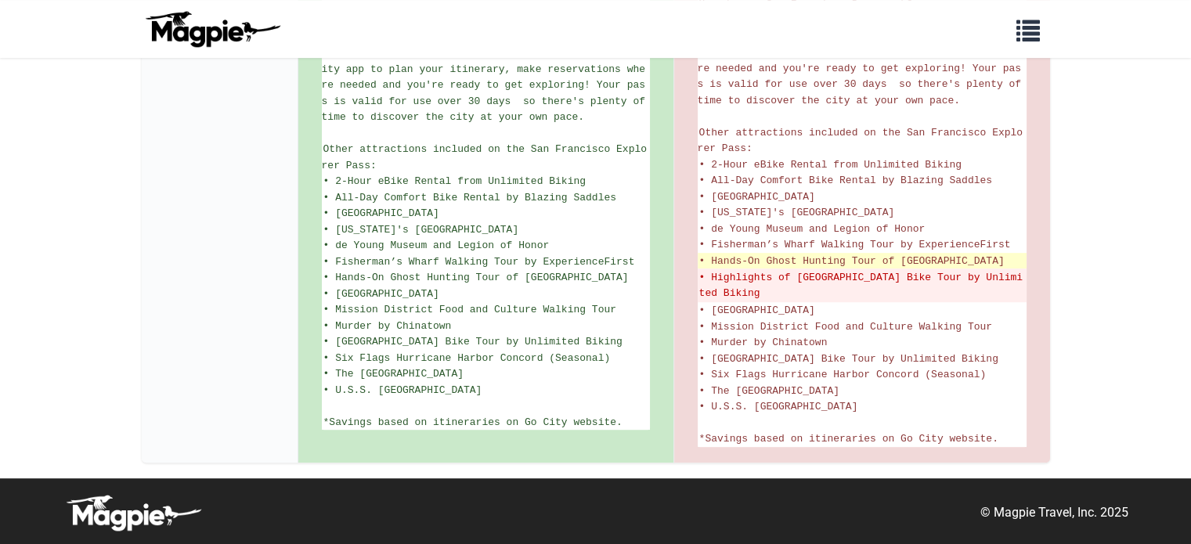
scroll to position [884, 0]
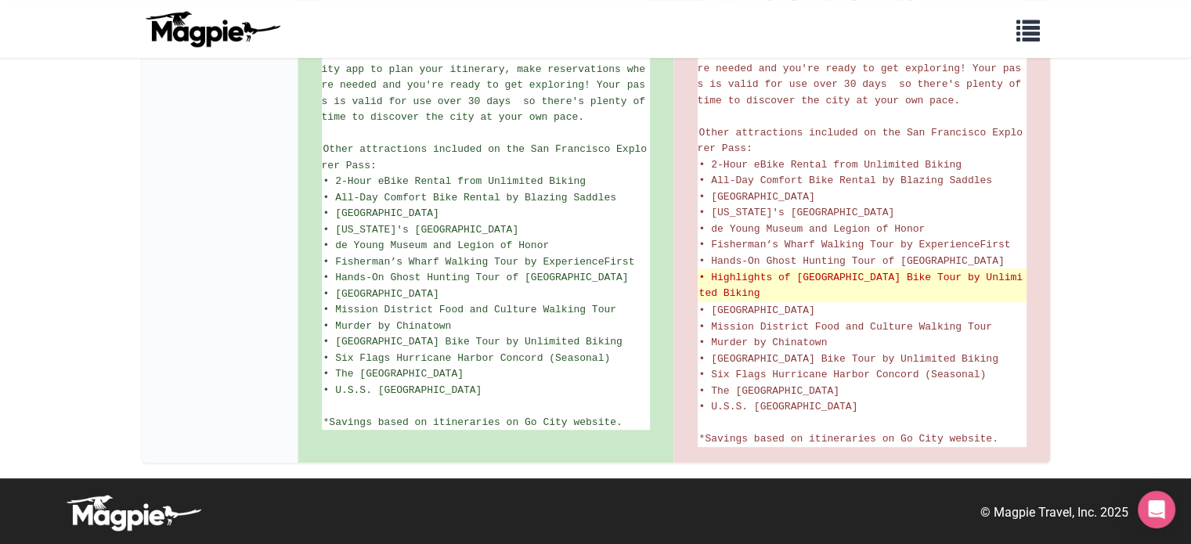
click at [815, 270] on del "• Highlights of [GEOGRAPHIC_DATA] Bike Tour by Unlimited Biking" at bounding box center [863, 285] width 326 height 31
copy del "Golden"
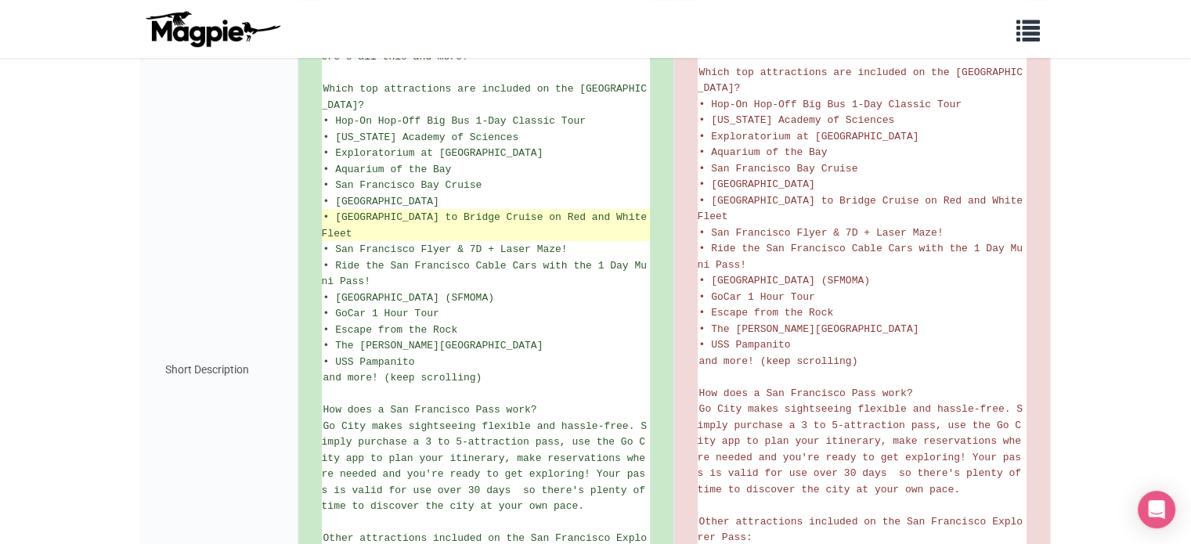
scroll to position [493, 0]
